Goal: Information Seeking & Learning: Find specific fact

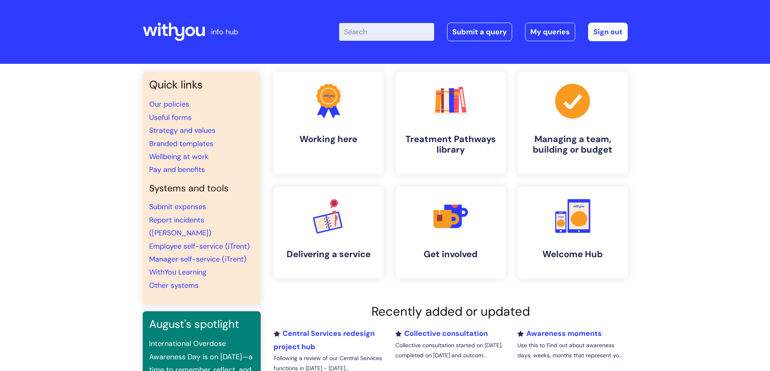
click at [384, 29] on input "Enter your search term here..." at bounding box center [386, 32] width 95 height 18
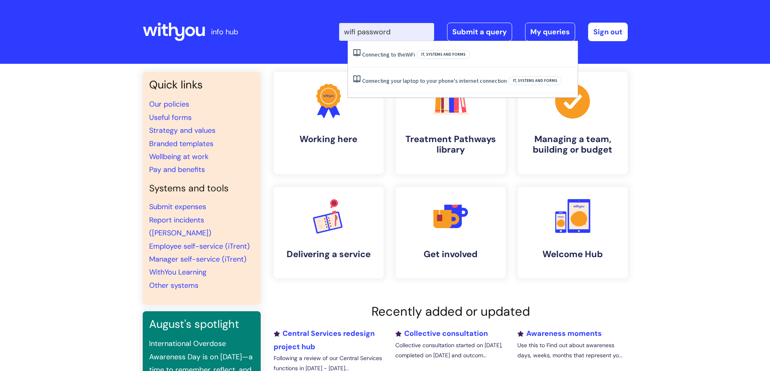
type input "wifi password"
click button "Search" at bounding box center [0, 0] width 0 height 0
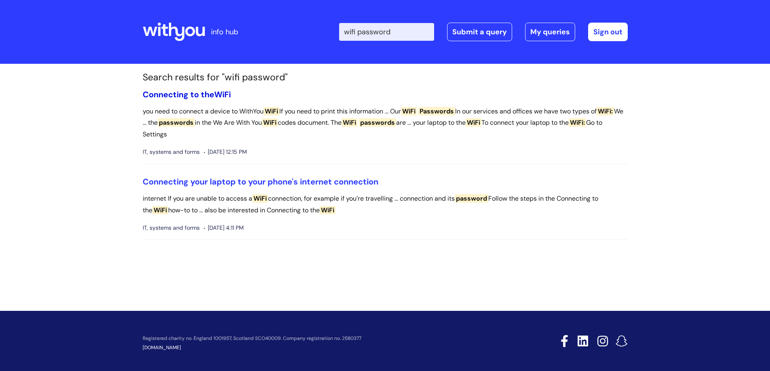
click at [207, 91] on link "Connecting to the WiFi" at bounding box center [187, 94] width 88 height 11
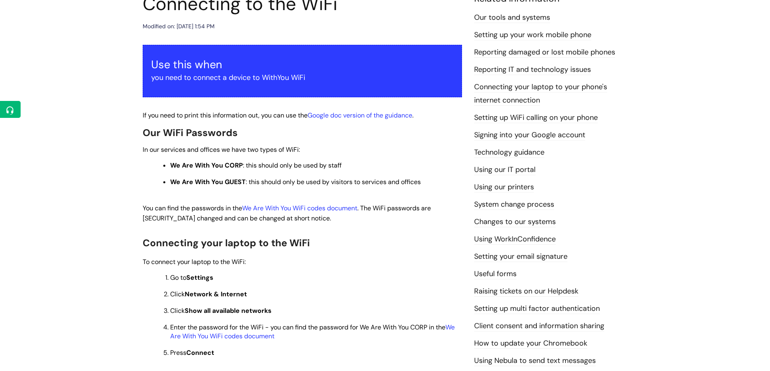
scroll to position [121, 0]
